Goal: Transaction & Acquisition: Purchase product/service

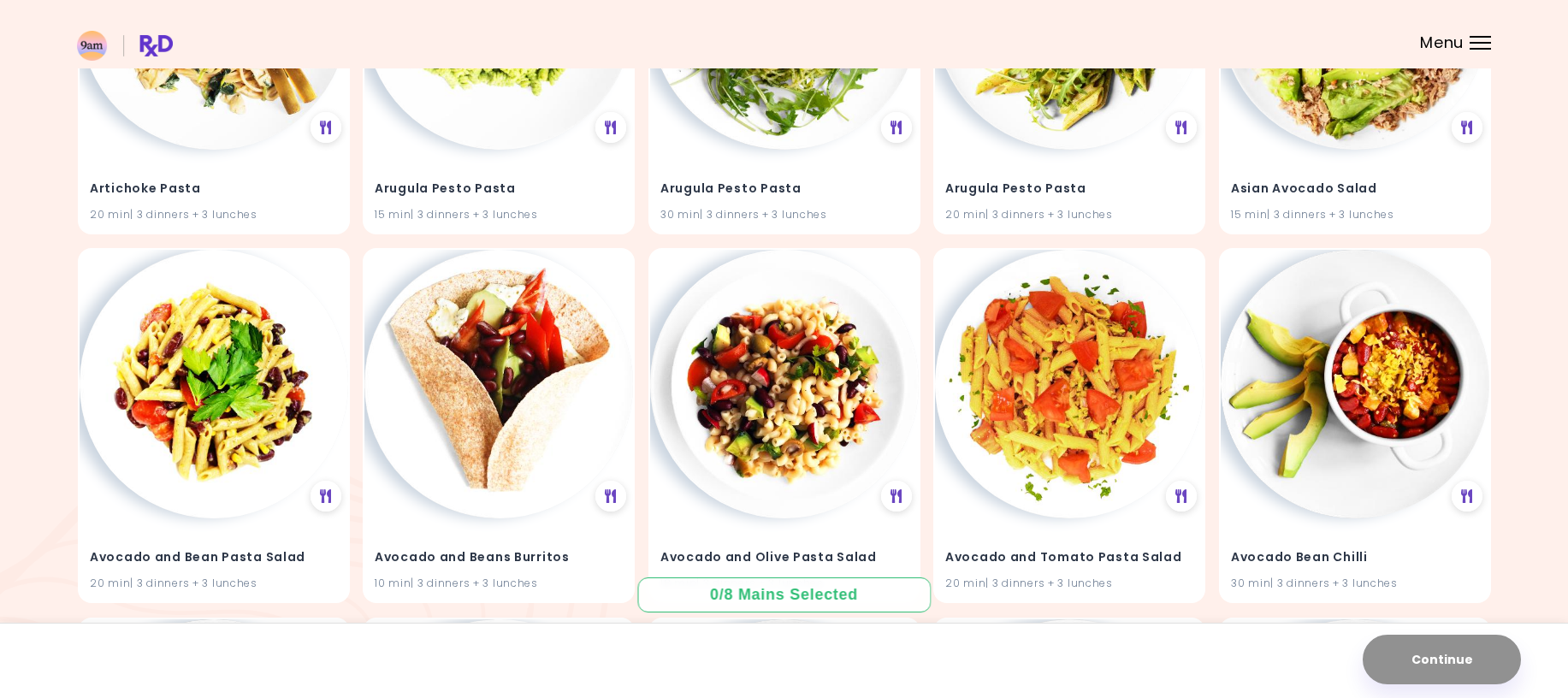
scroll to position [770, 0]
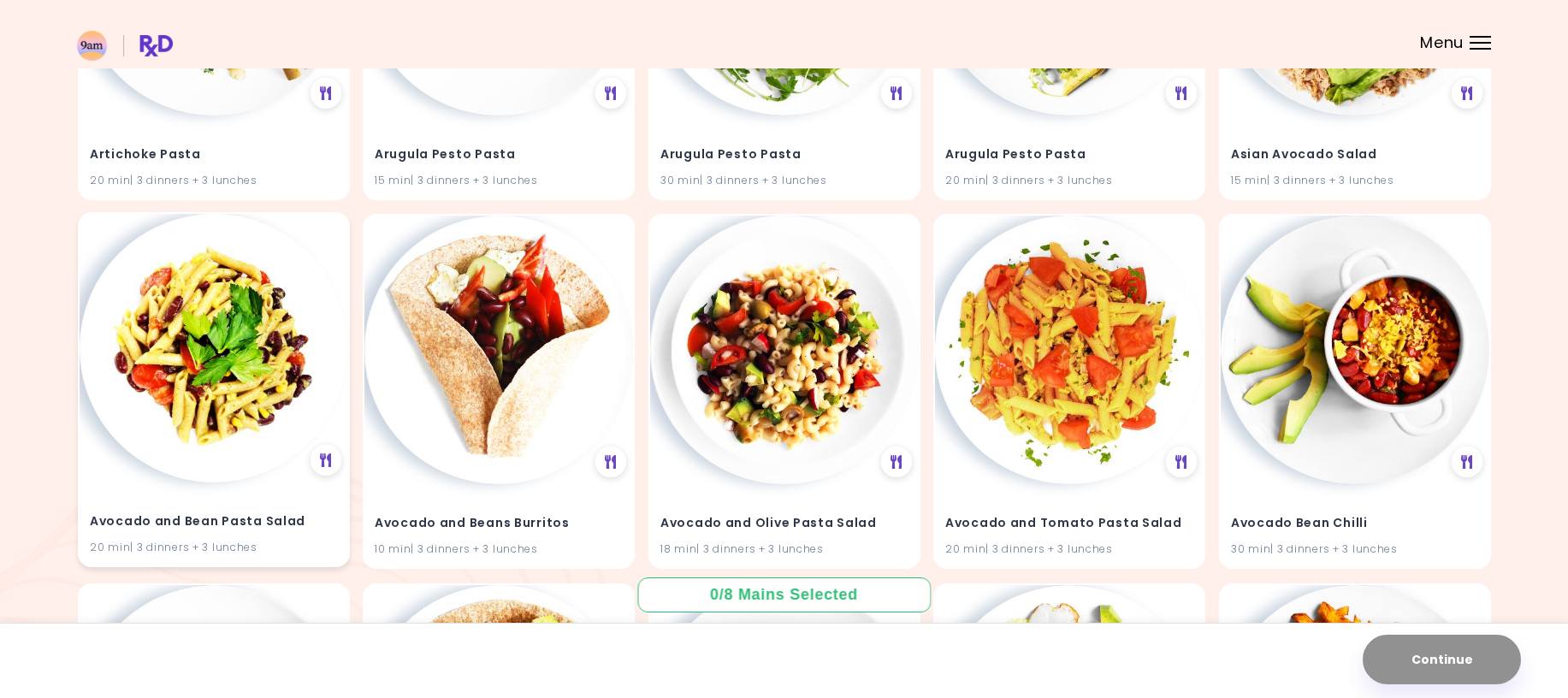
click at [161, 429] on img at bounding box center [213, 349] width 268 height 268
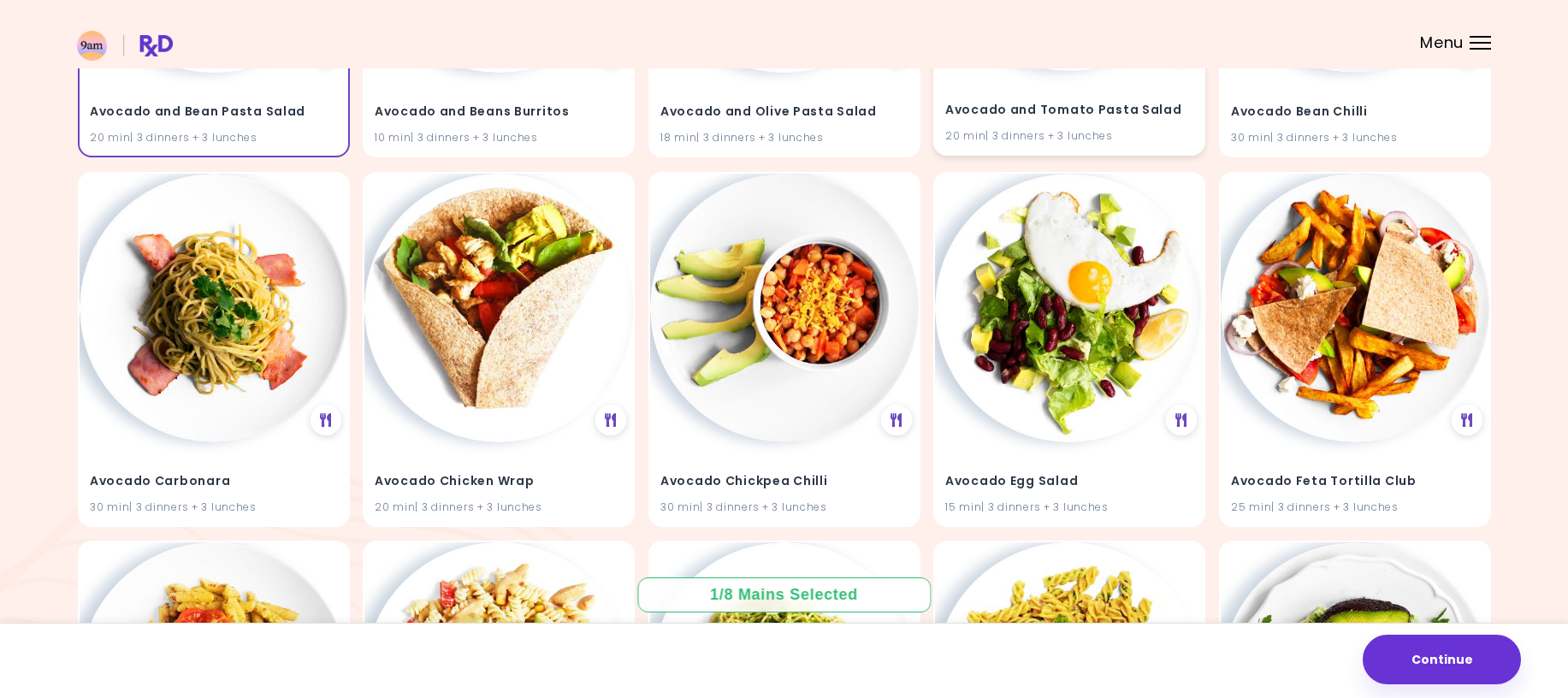
scroll to position [1198, 0]
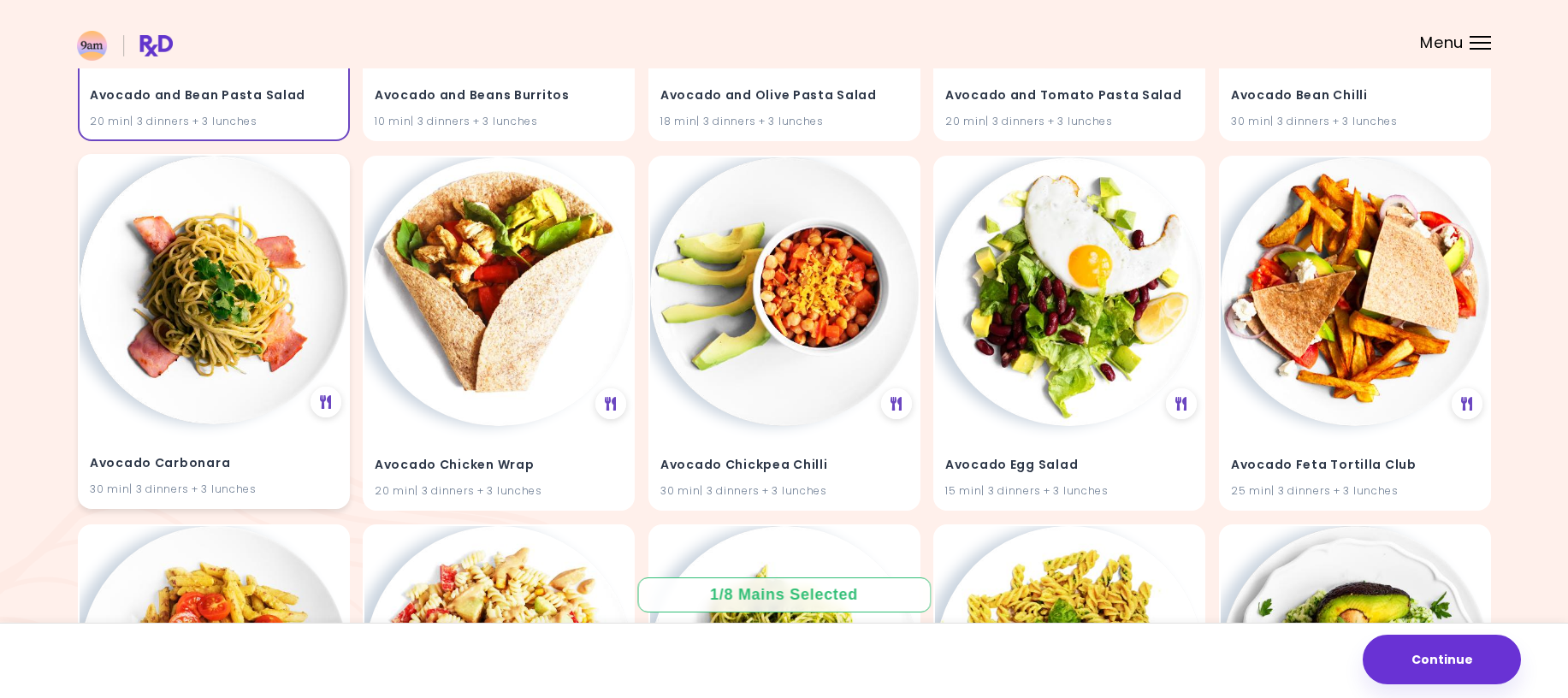
click at [201, 315] on img at bounding box center [213, 290] width 268 height 268
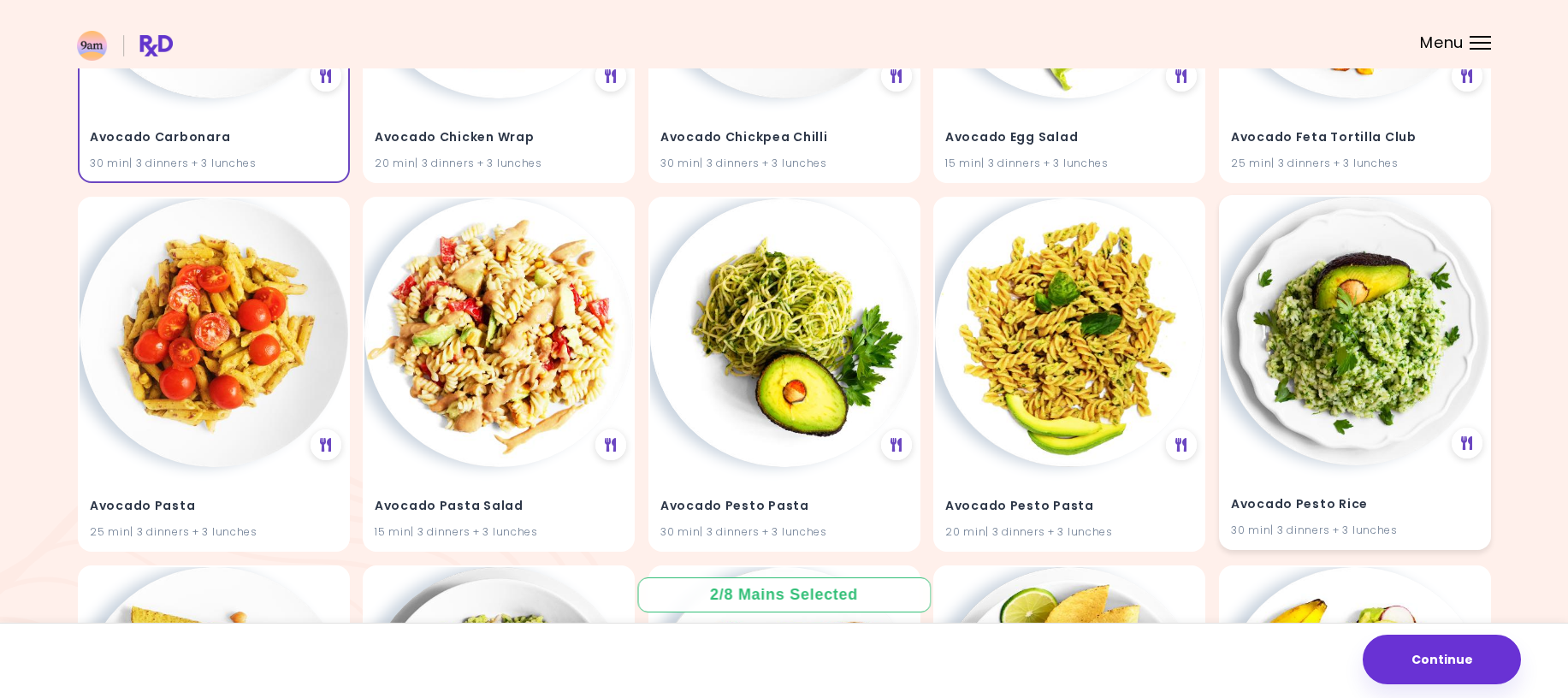
scroll to position [1540, 0]
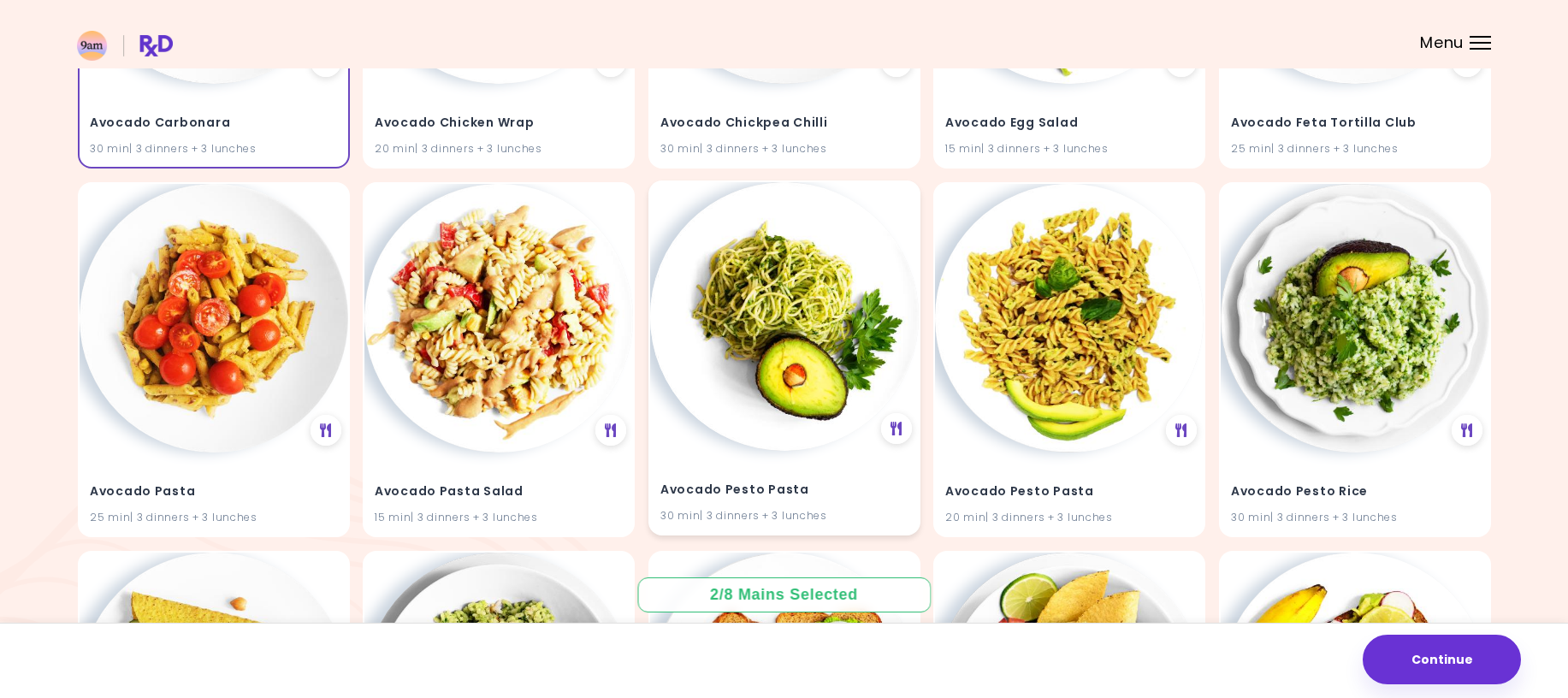
click at [757, 318] on img at bounding box center [784, 317] width 268 height 268
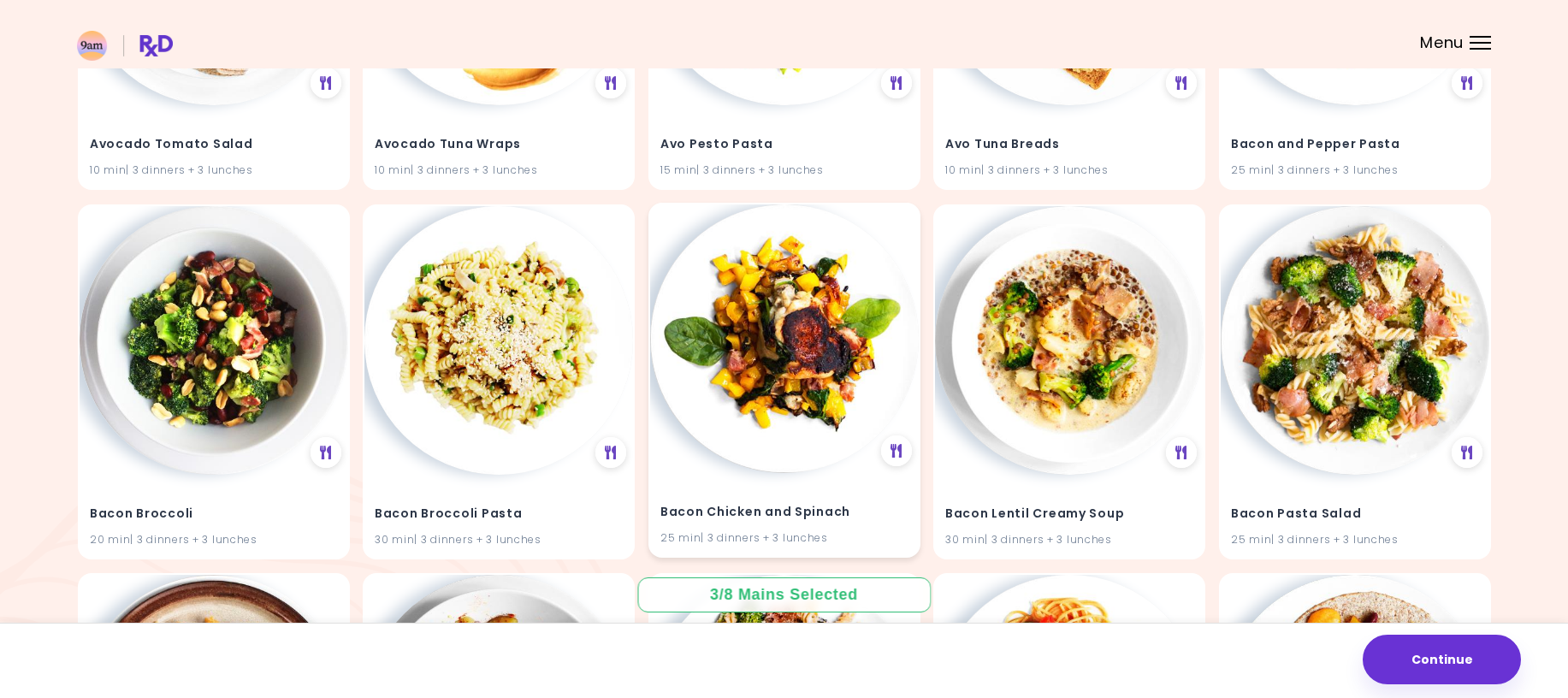
scroll to position [2652, 0]
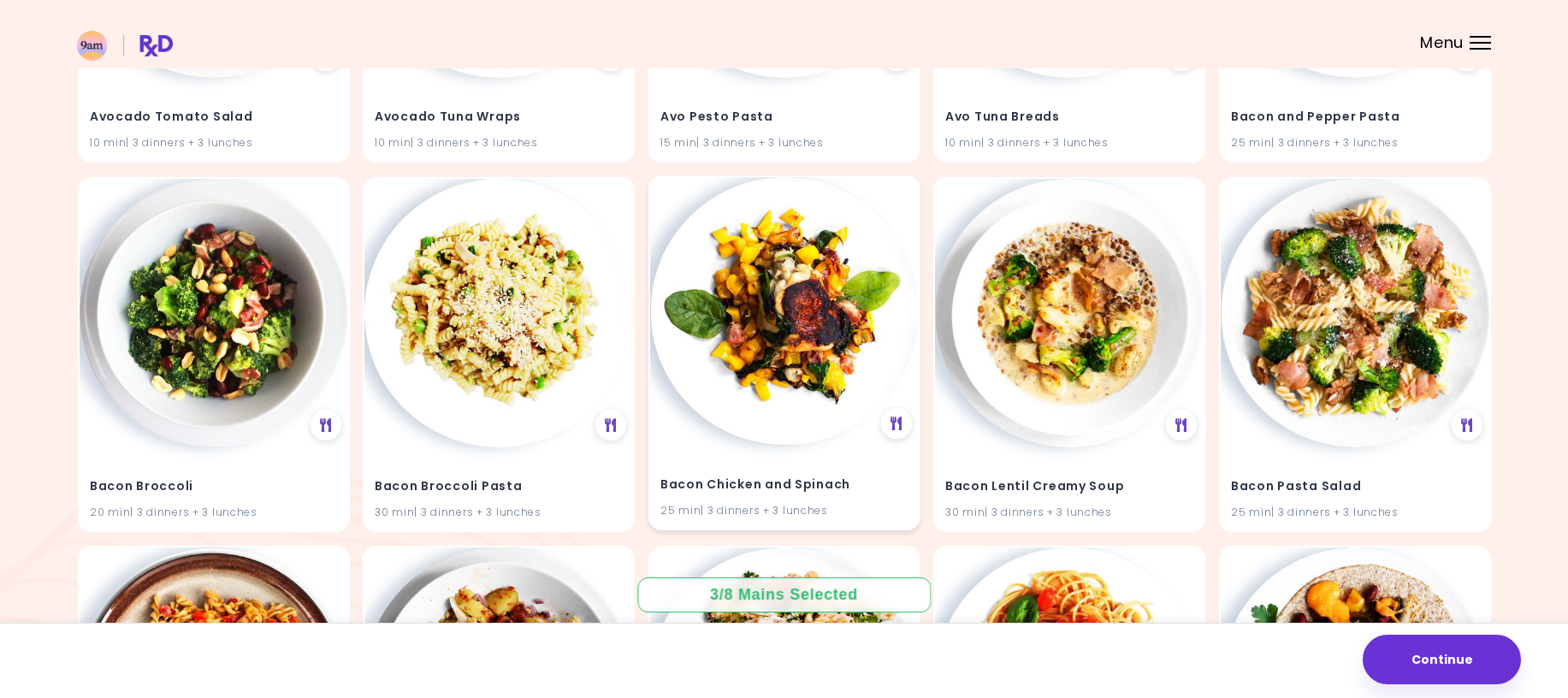
click at [758, 359] on img at bounding box center [784, 311] width 268 height 268
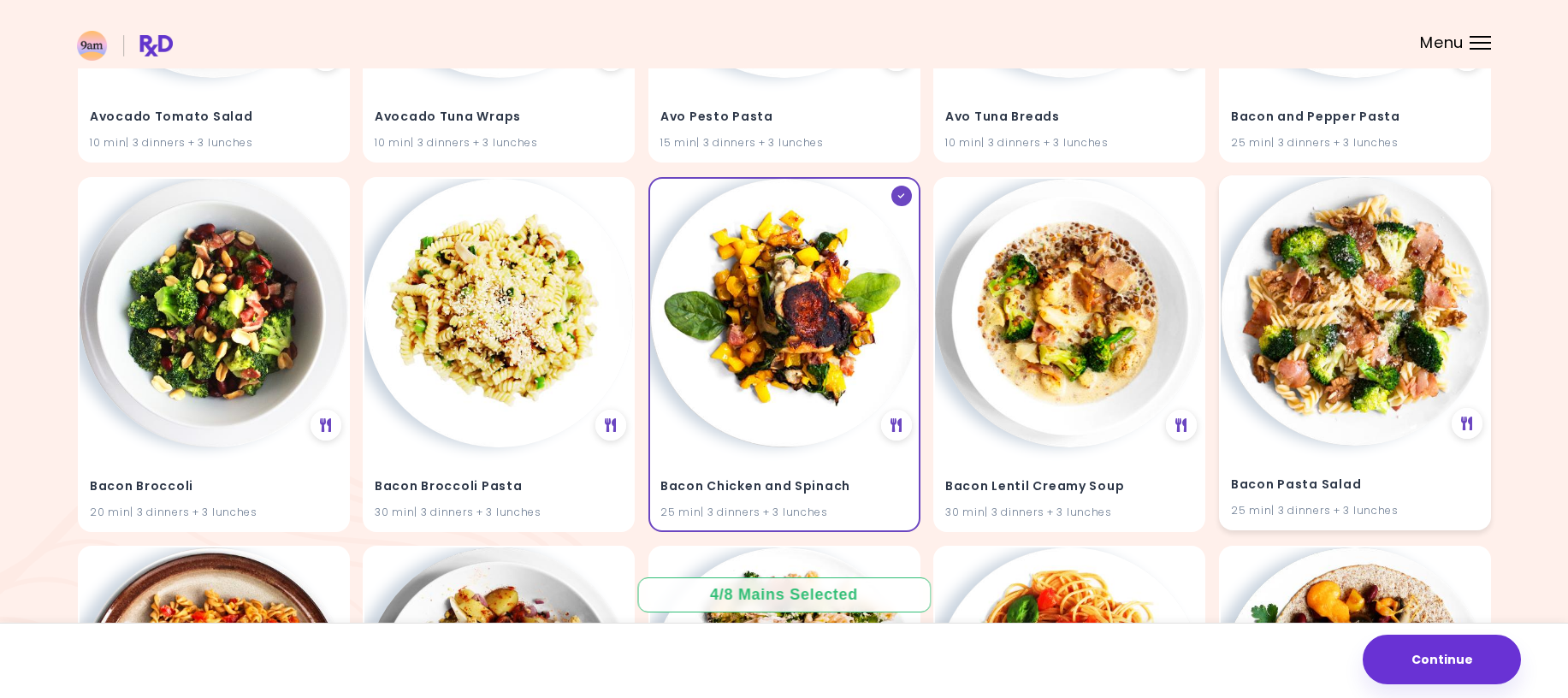
click at [1379, 382] on img at bounding box center [1355, 311] width 268 height 268
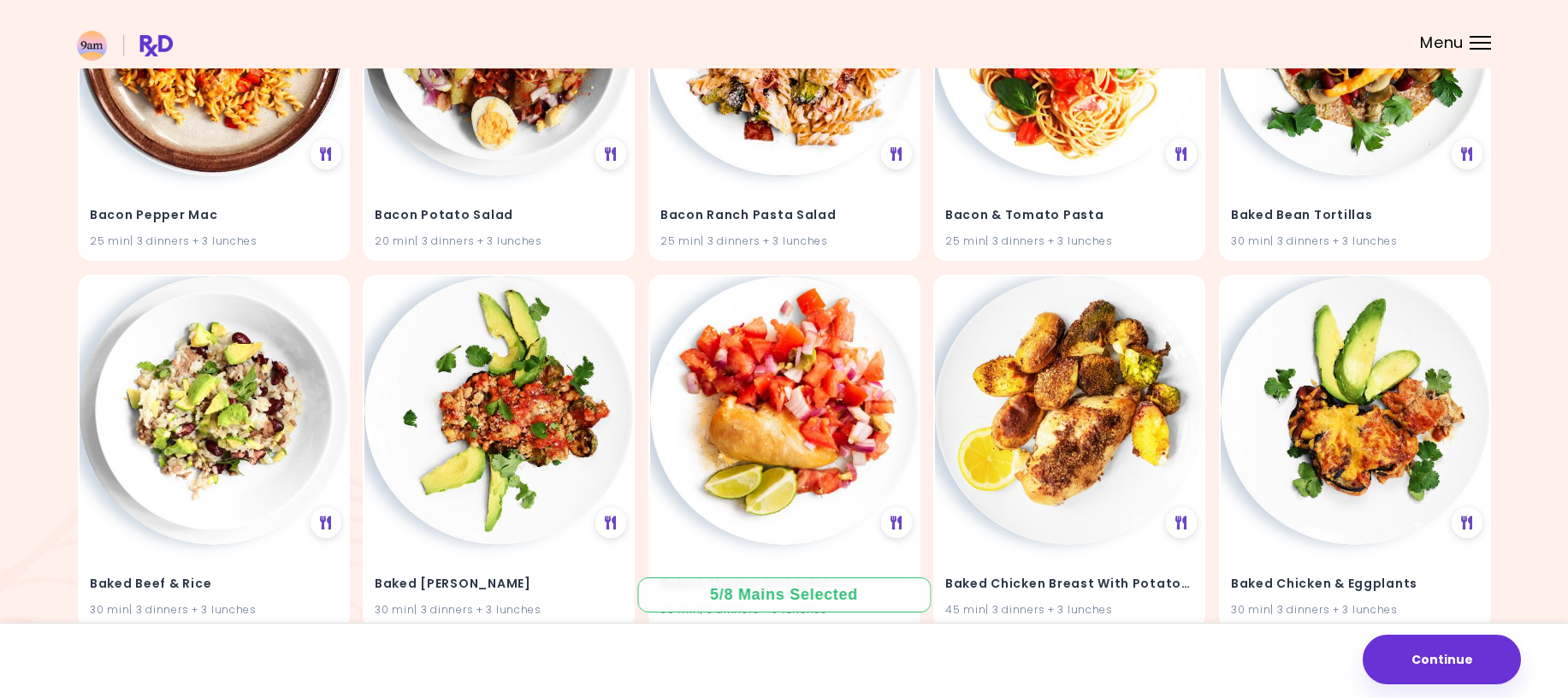
scroll to position [3337, 0]
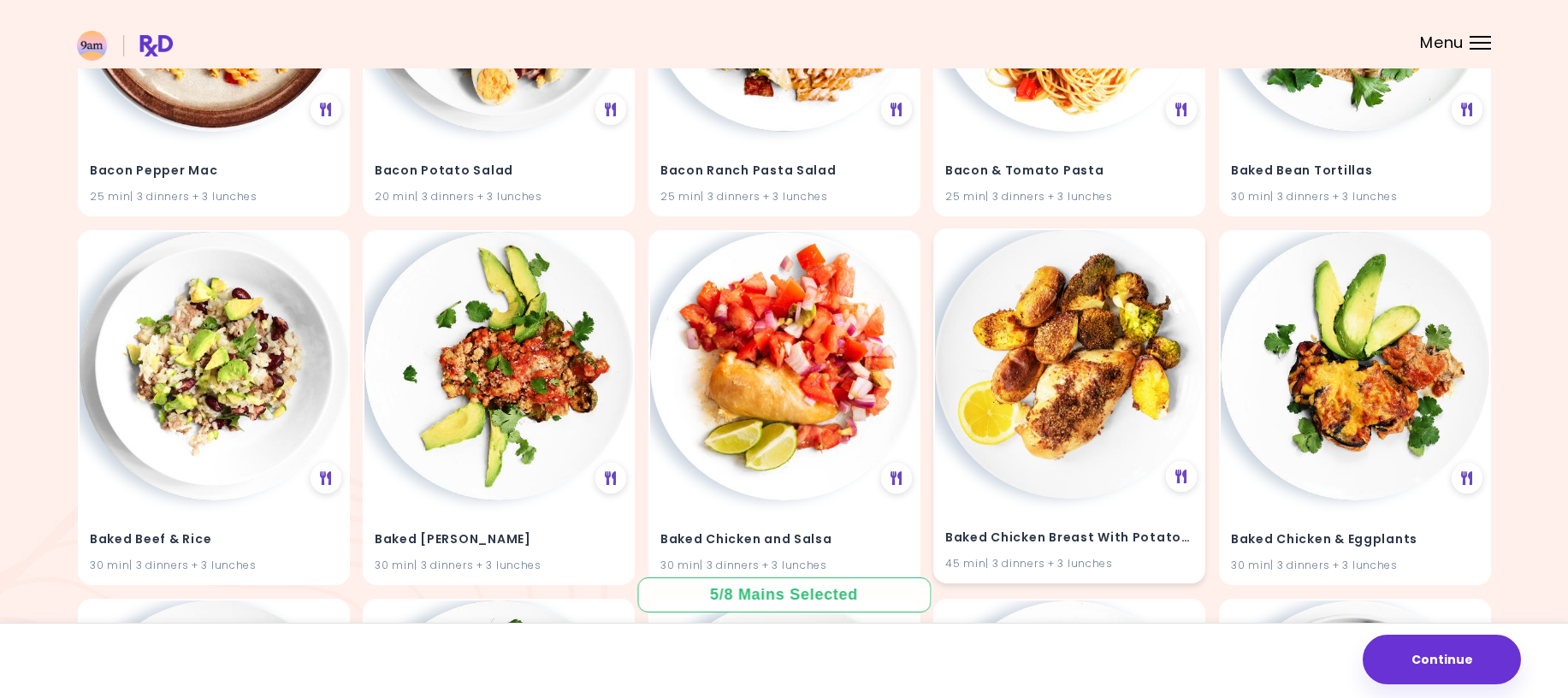
click at [1080, 387] on img at bounding box center [1070, 364] width 268 height 268
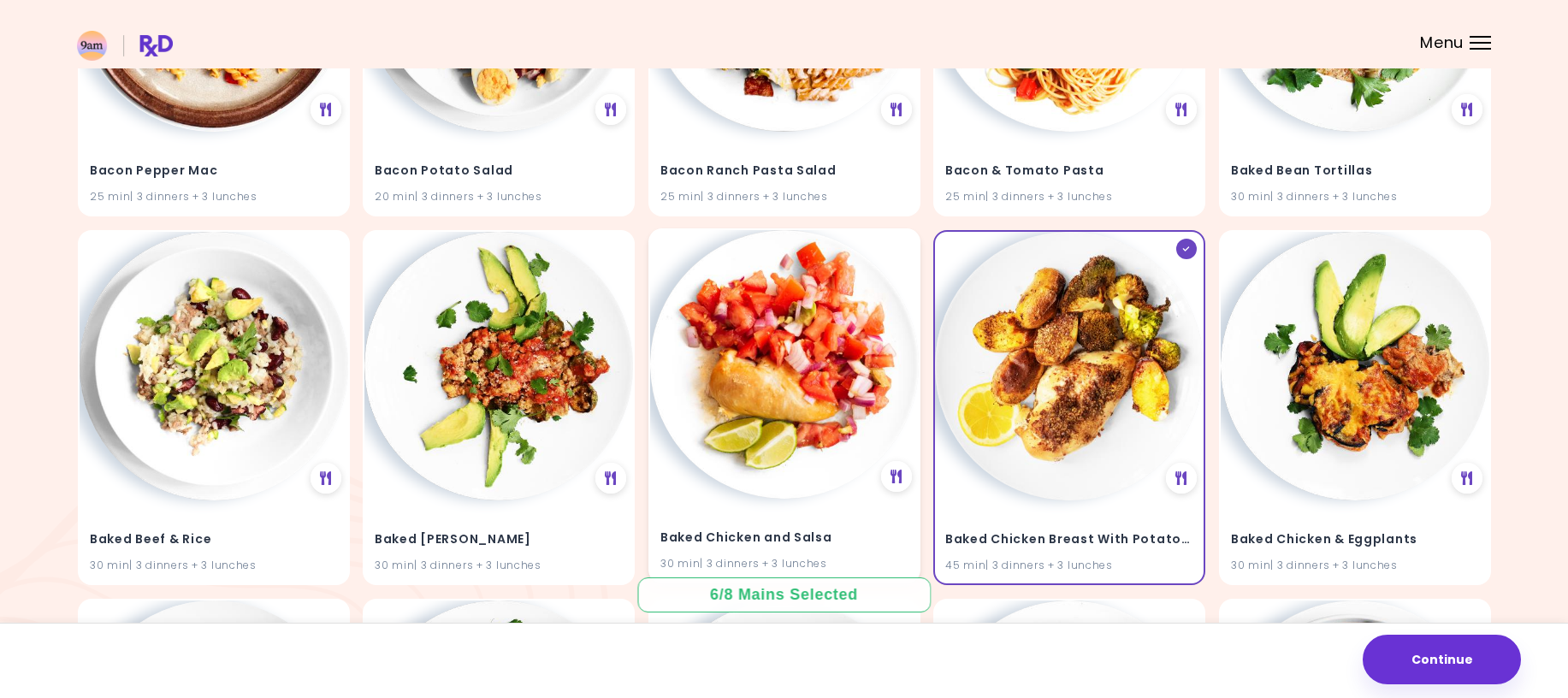
click at [748, 370] on img at bounding box center [784, 364] width 268 height 268
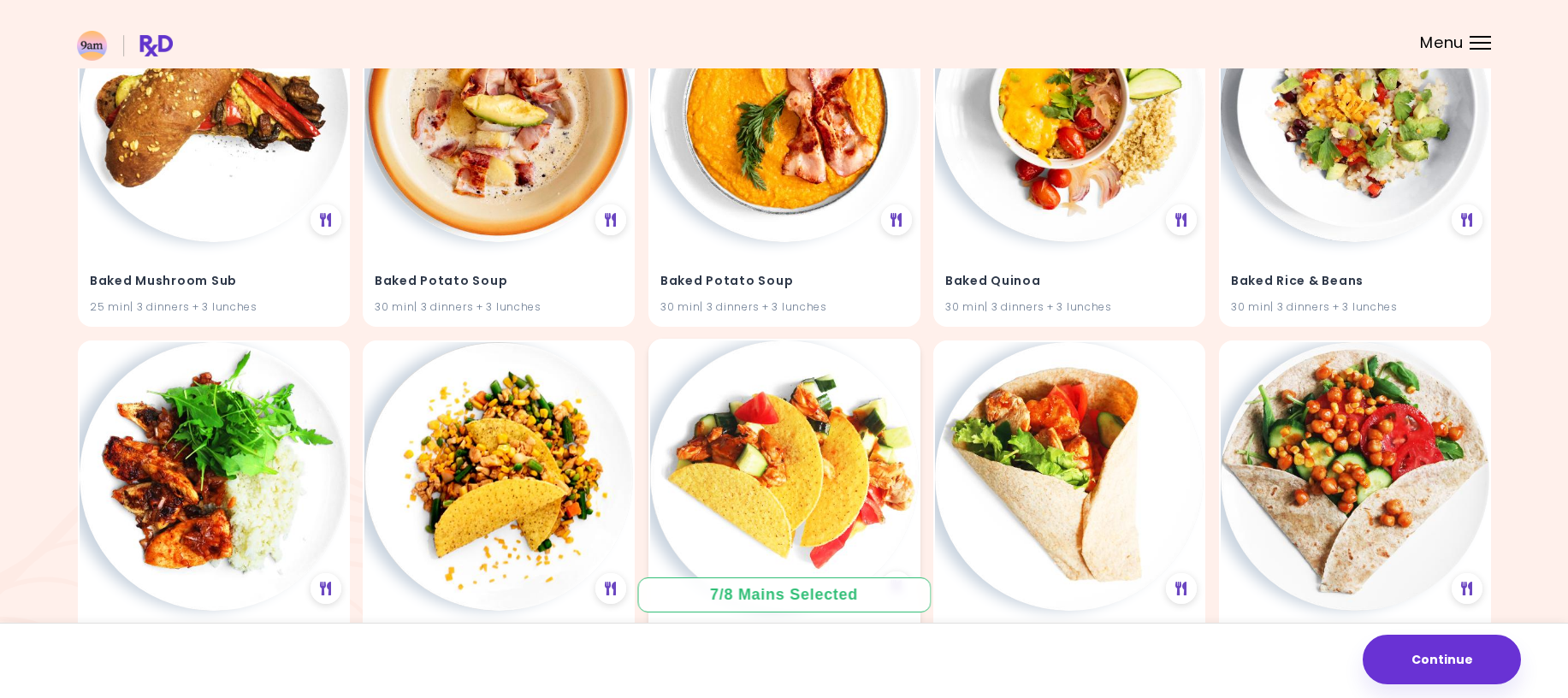
scroll to position [4450, 0]
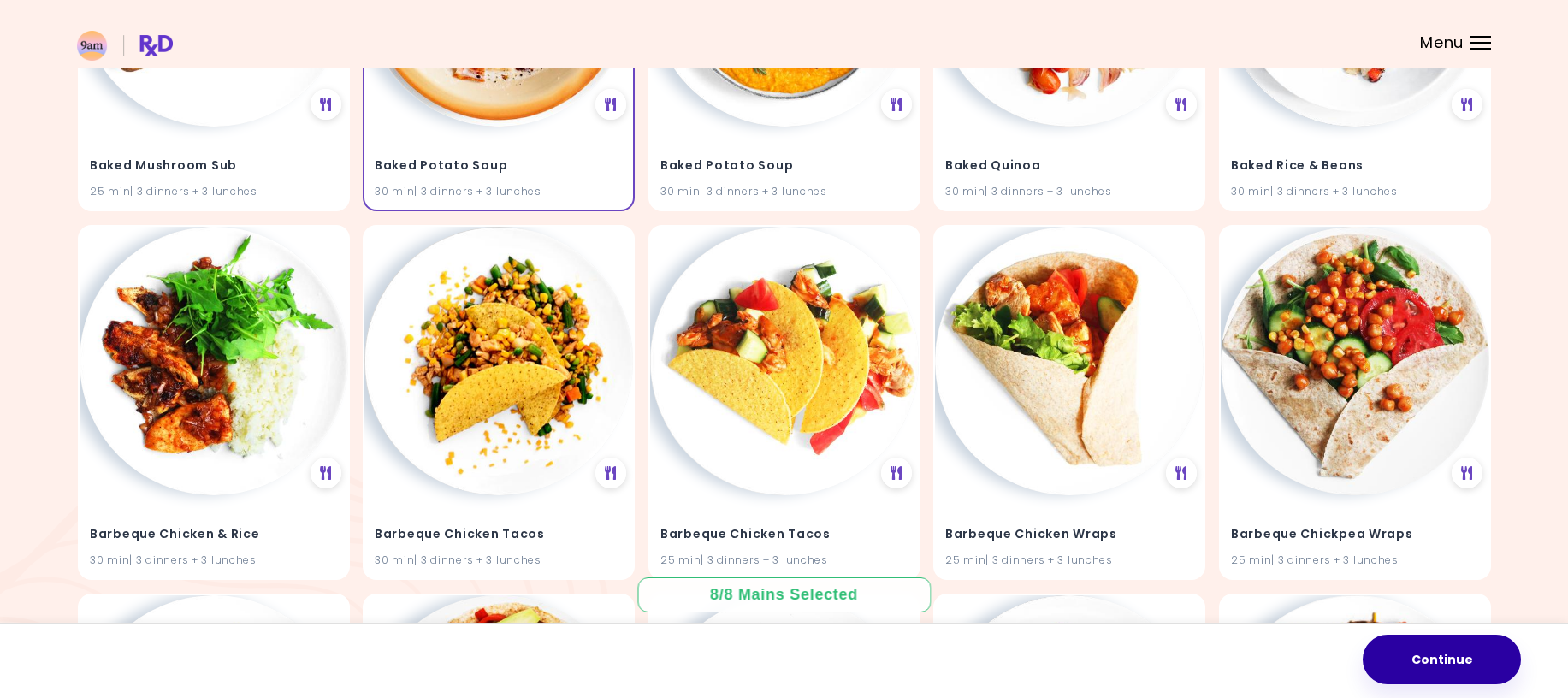
click at [1478, 664] on button "Continue" at bounding box center [1442, 659] width 158 height 49
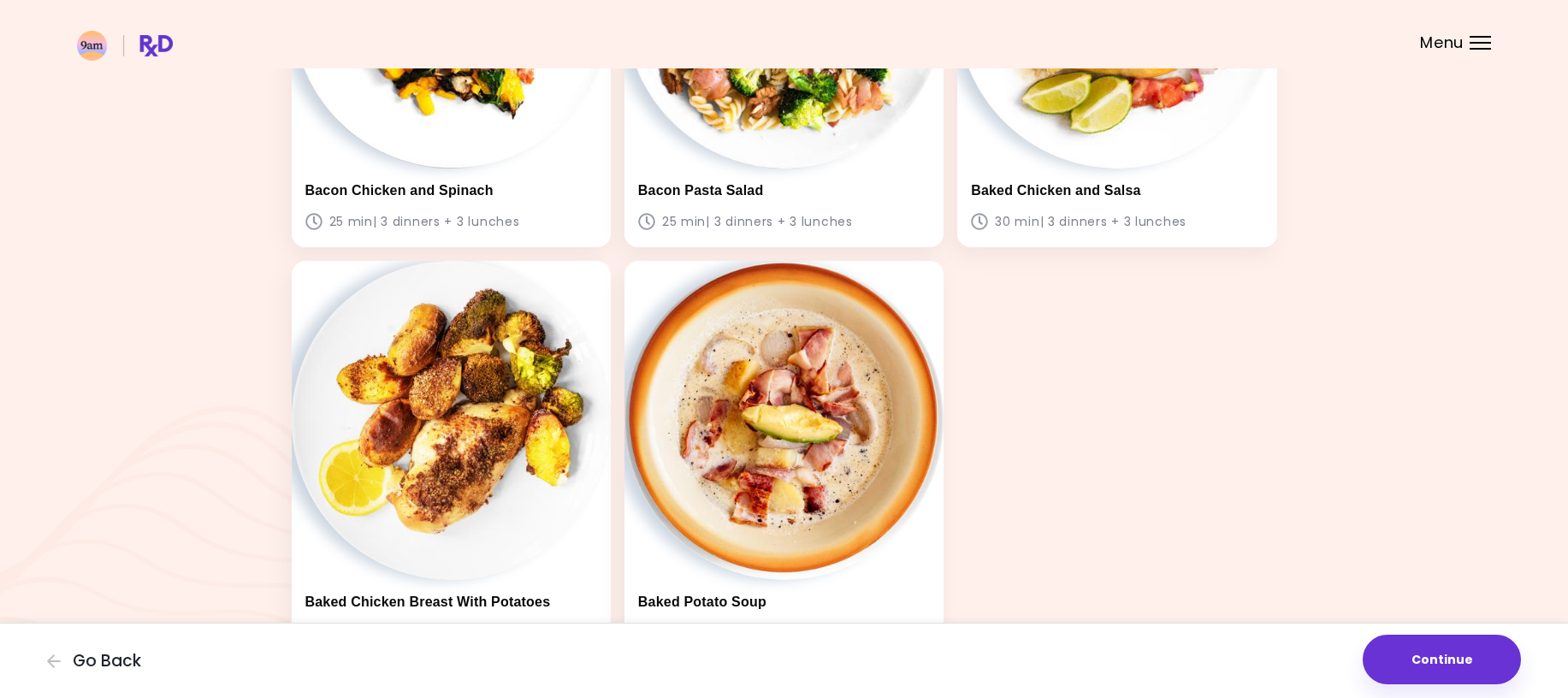
scroll to position [840, 0]
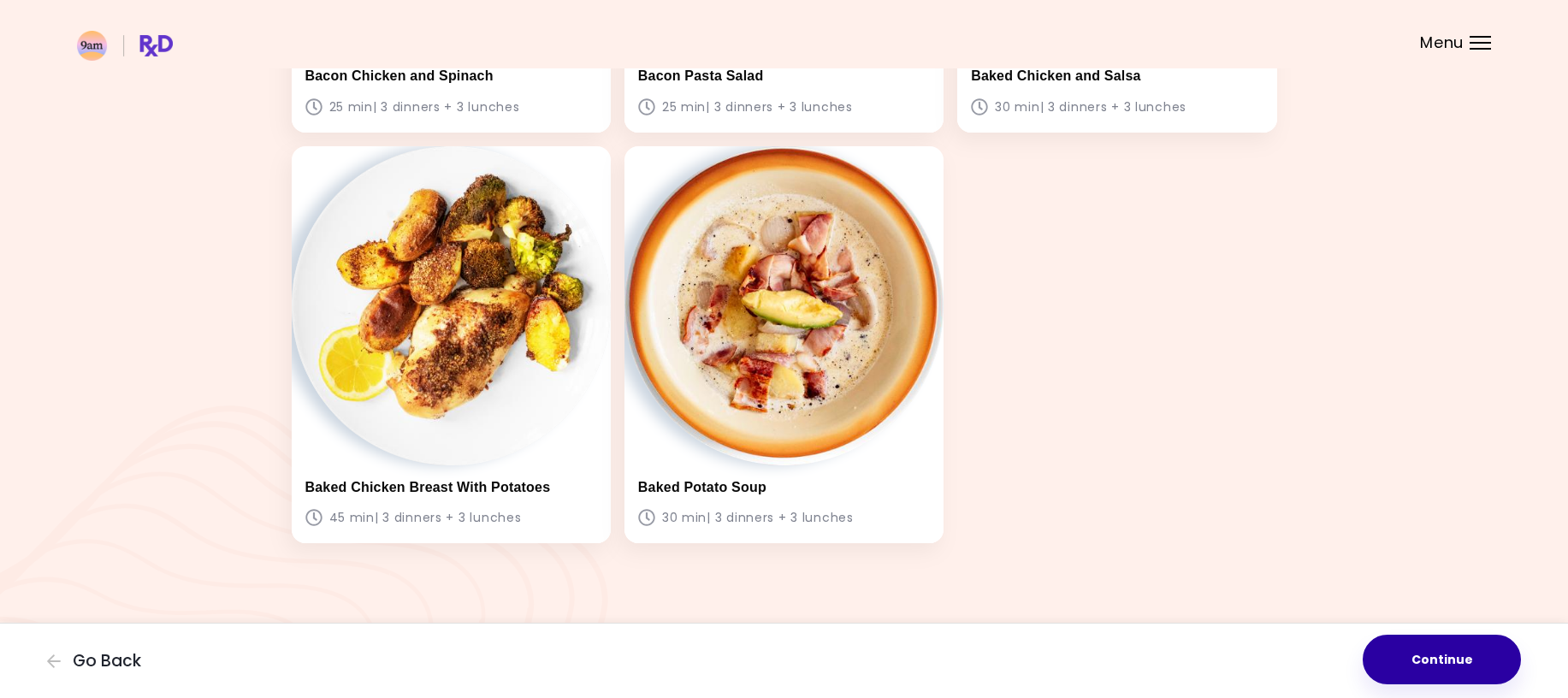
click at [1425, 668] on button "Continue" at bounding box center [1442, 659] width 158 height 49
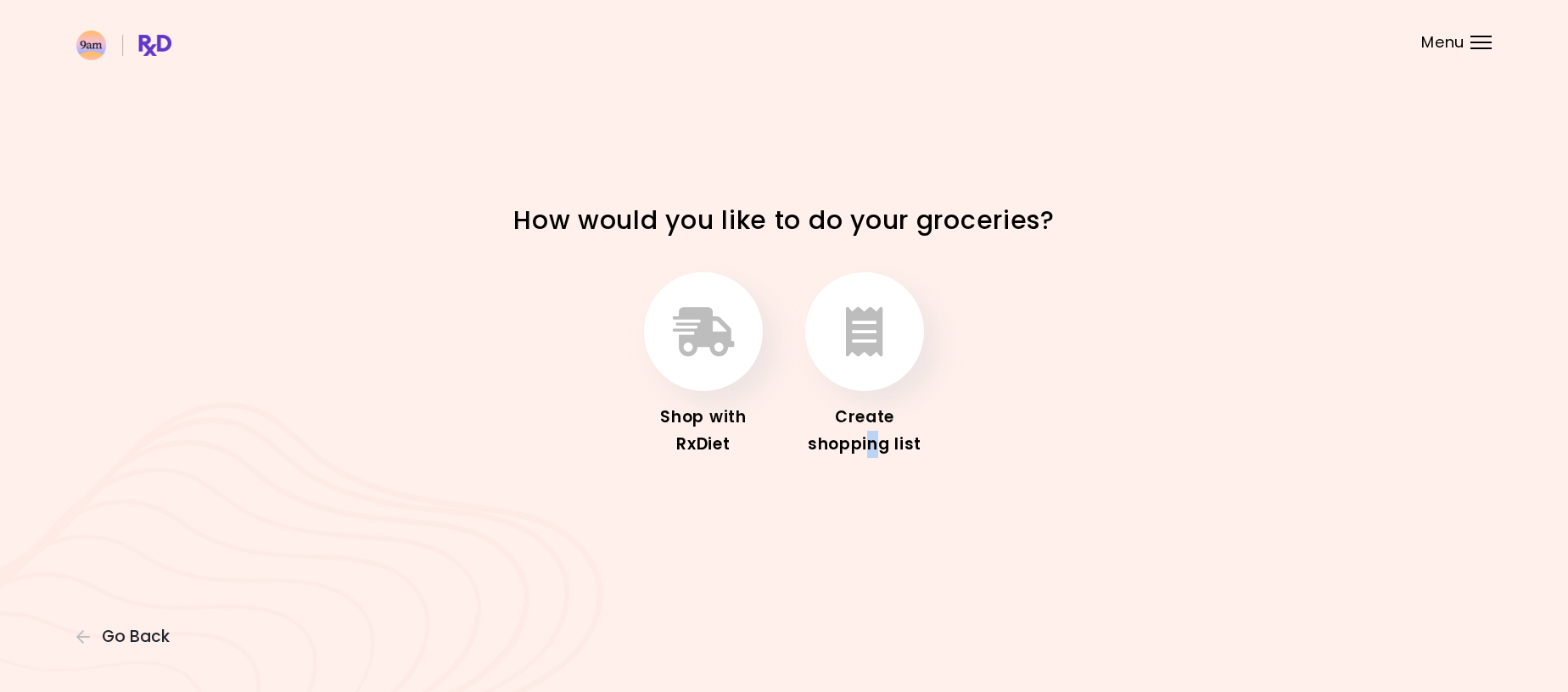
click at [874, 441] on div "Create shopping list" at bounding box center [864, 431] width 136 height 55
click at [877, 356] on icon "button" at bounding box center [864, 331] width 37 height 49
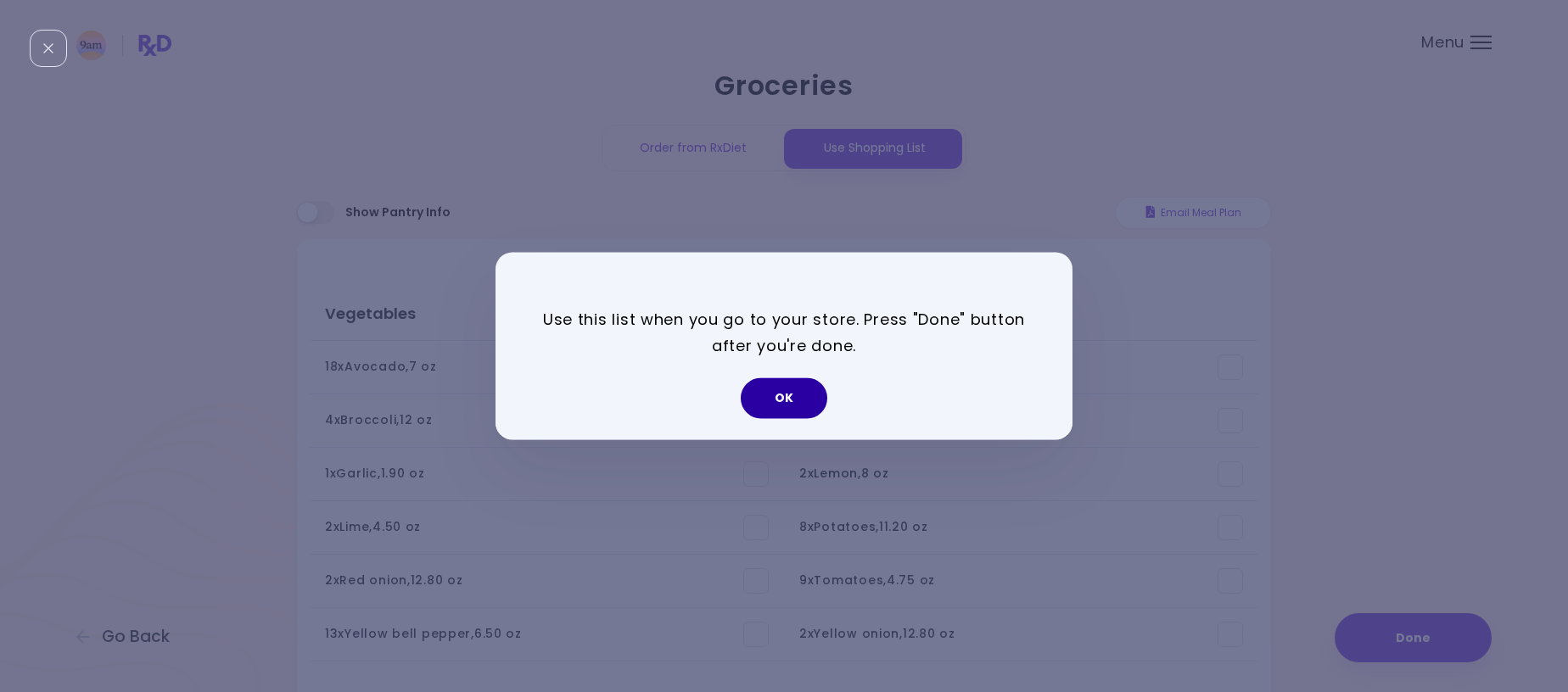
click at [807, 400] on button "OK" at bounding box center [784, 399] width 87 height 41
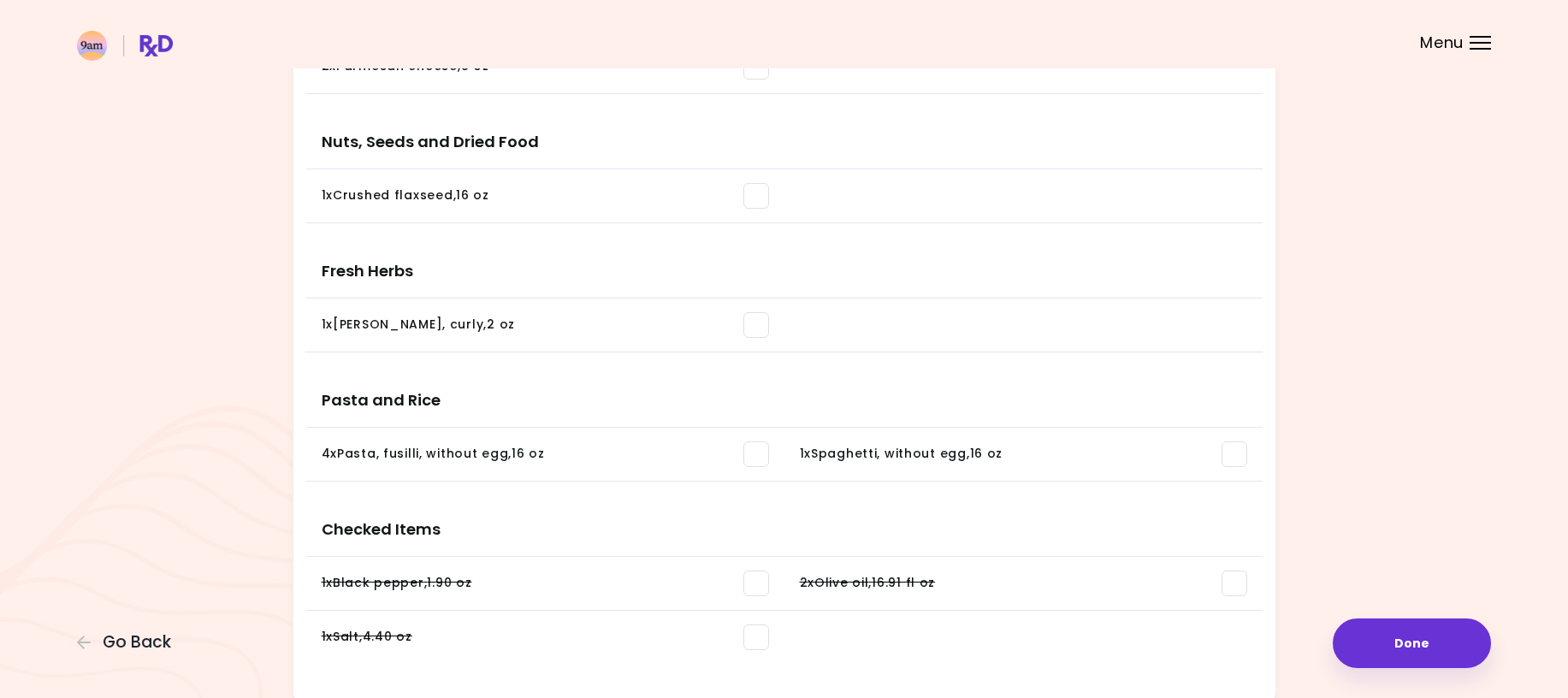
scroll to position [1279, 0]
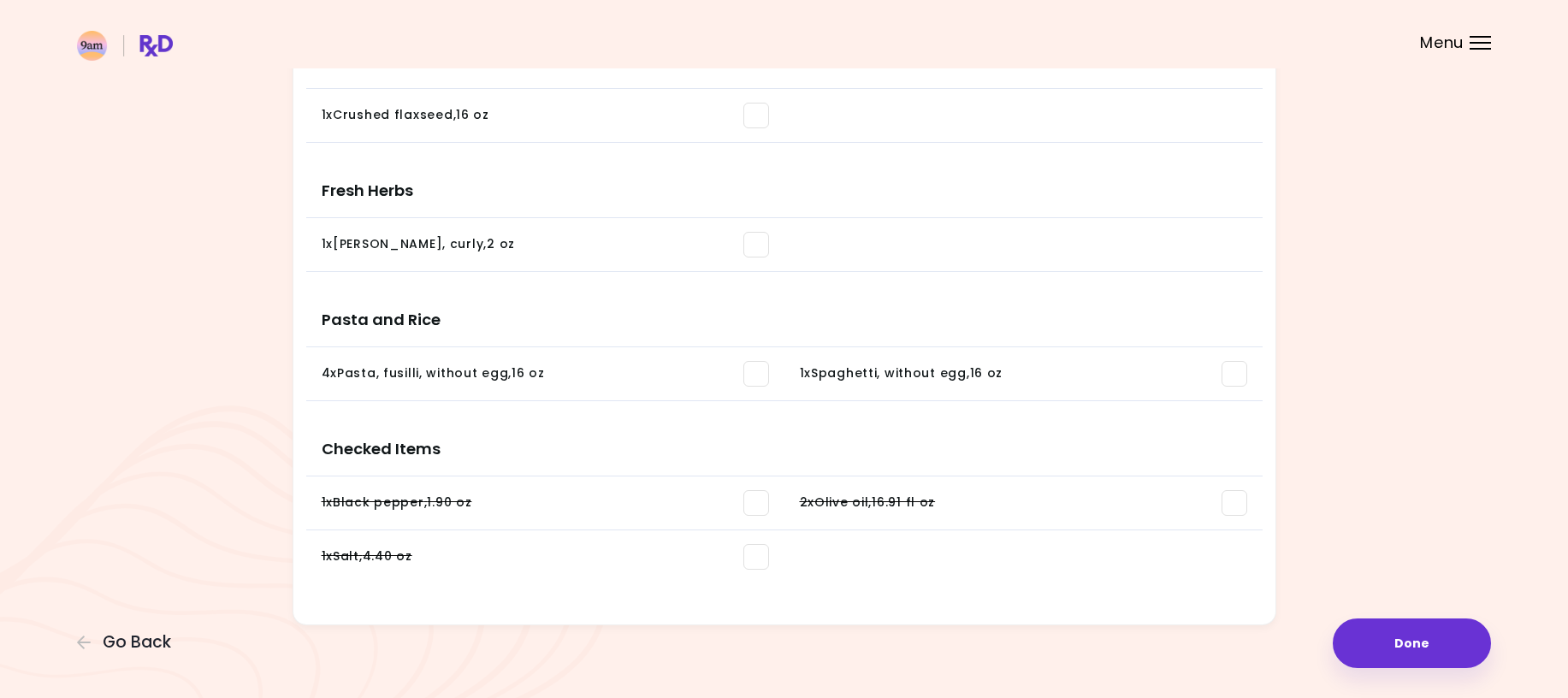
click at [1229, 502] on span at bounding box center [1234, 503] width 26 height 26
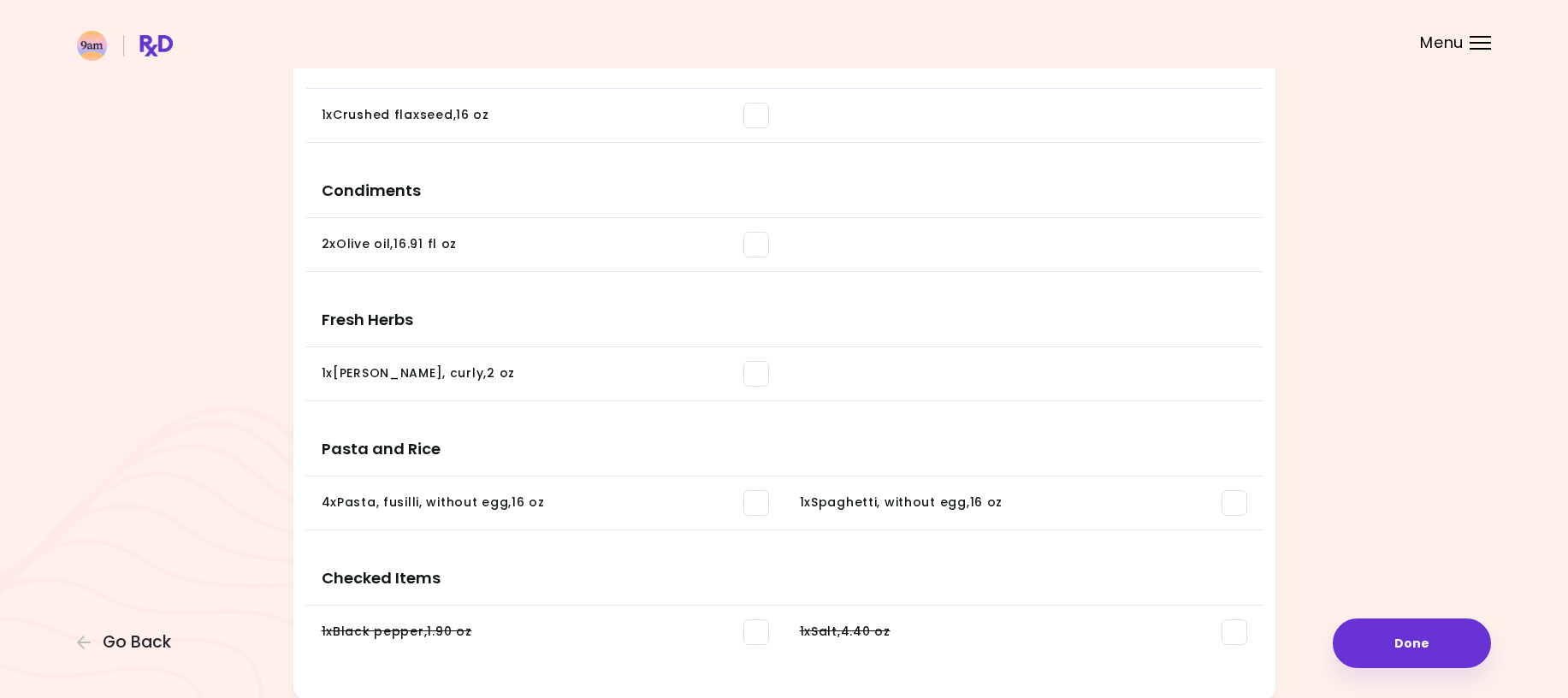
click at [758, 631] on span at bounding box center [757, 633] width 26 height 26
click at [1234, 634] on span at bounding box center [1234, 633] width 26 height 26
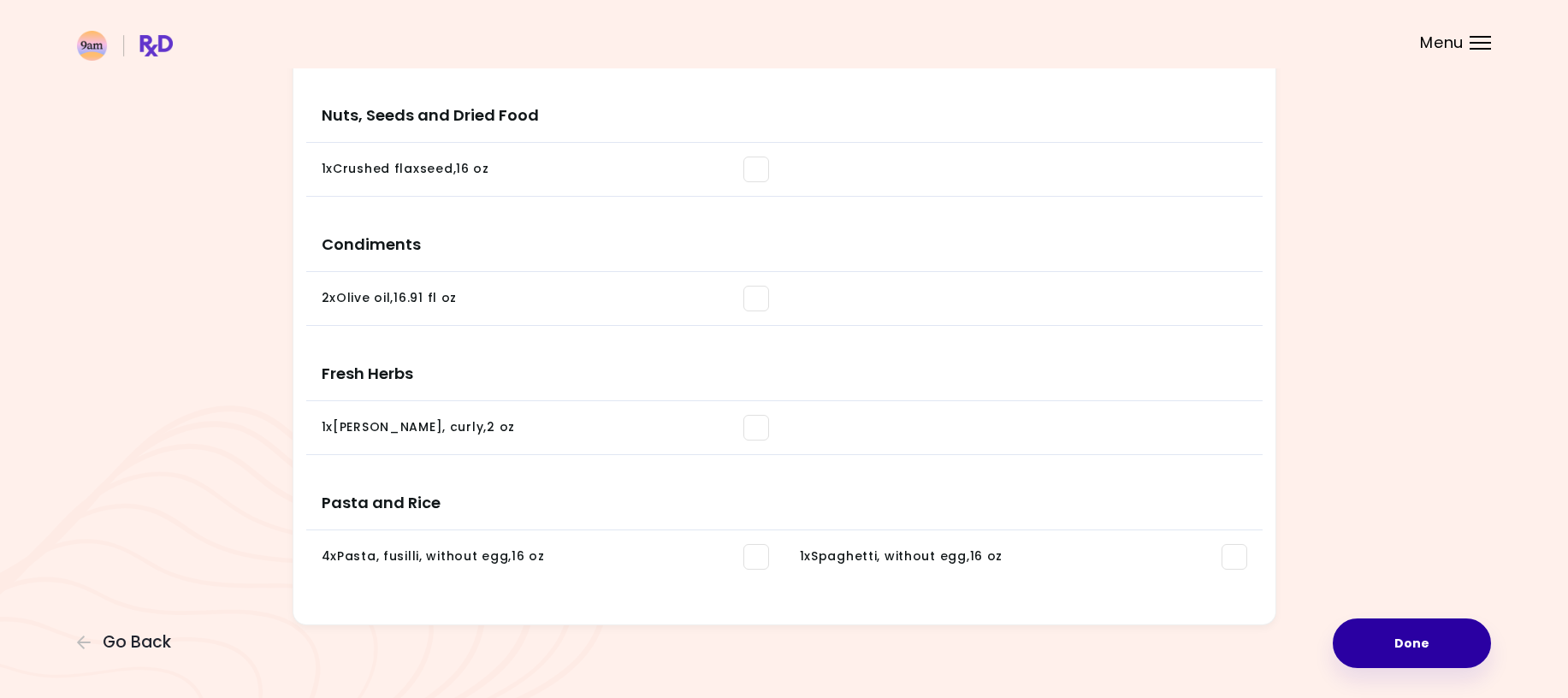
click at [1426, 644] on button "Done" at bounding box center [1412, 643] width 158 height 49
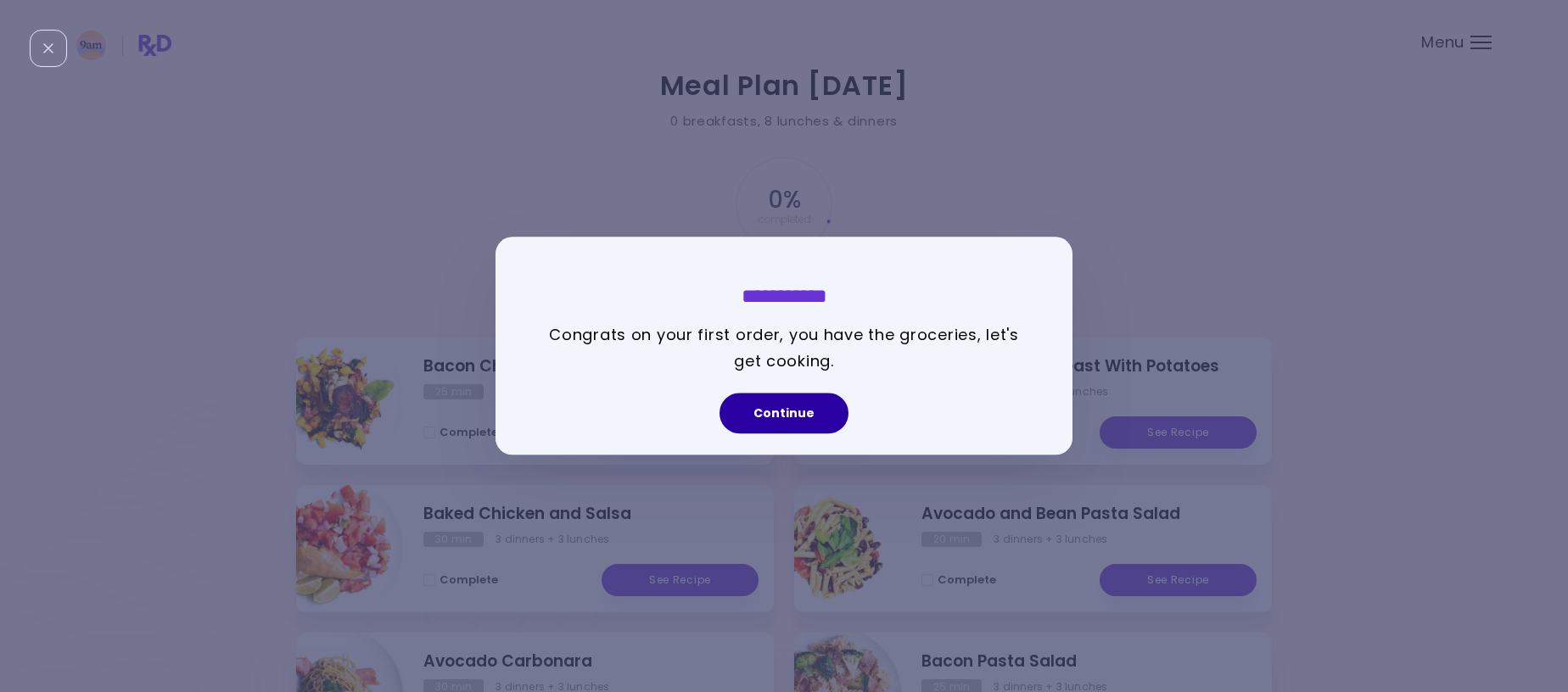
click at [784, 412] on button "Continue" at bounding box center [784, 414] width 129 height 41
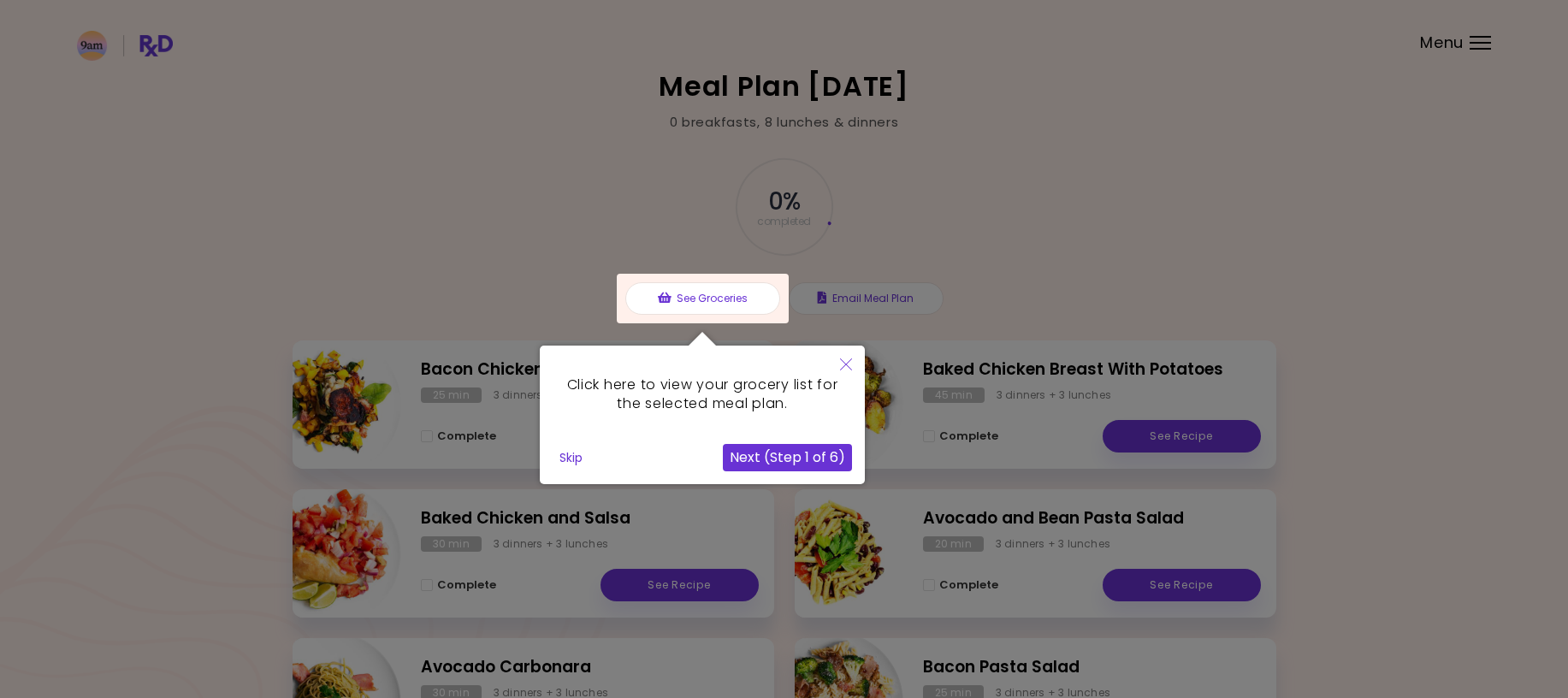
click at [575, 460] on button "Skip" at bounding box center [570, 458] width 36 height 26
